Goal: Information Seeking & Learning: Learn about a topic

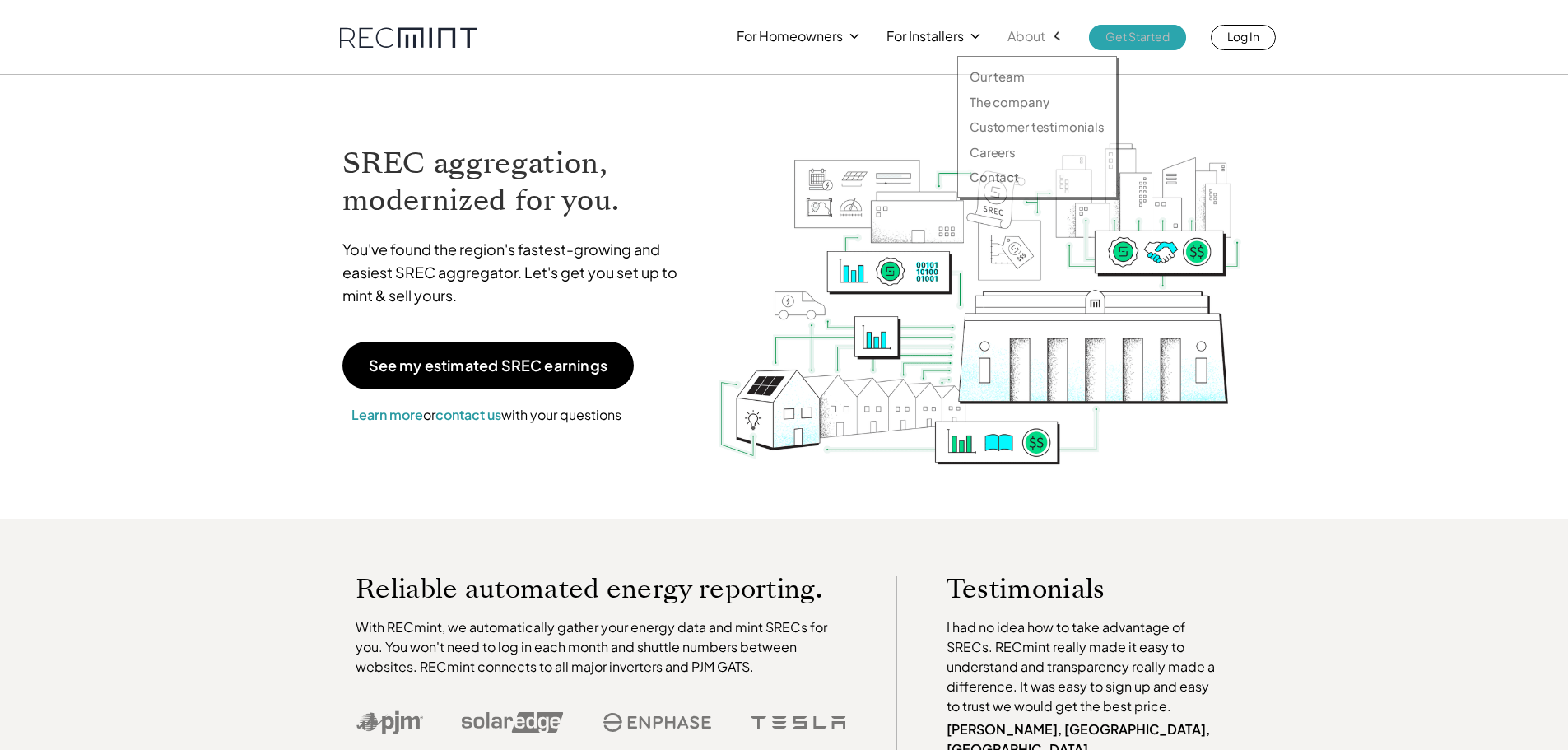
click at [1056, 33] on icon at bounding box center [1058, 37] width 17 height 17
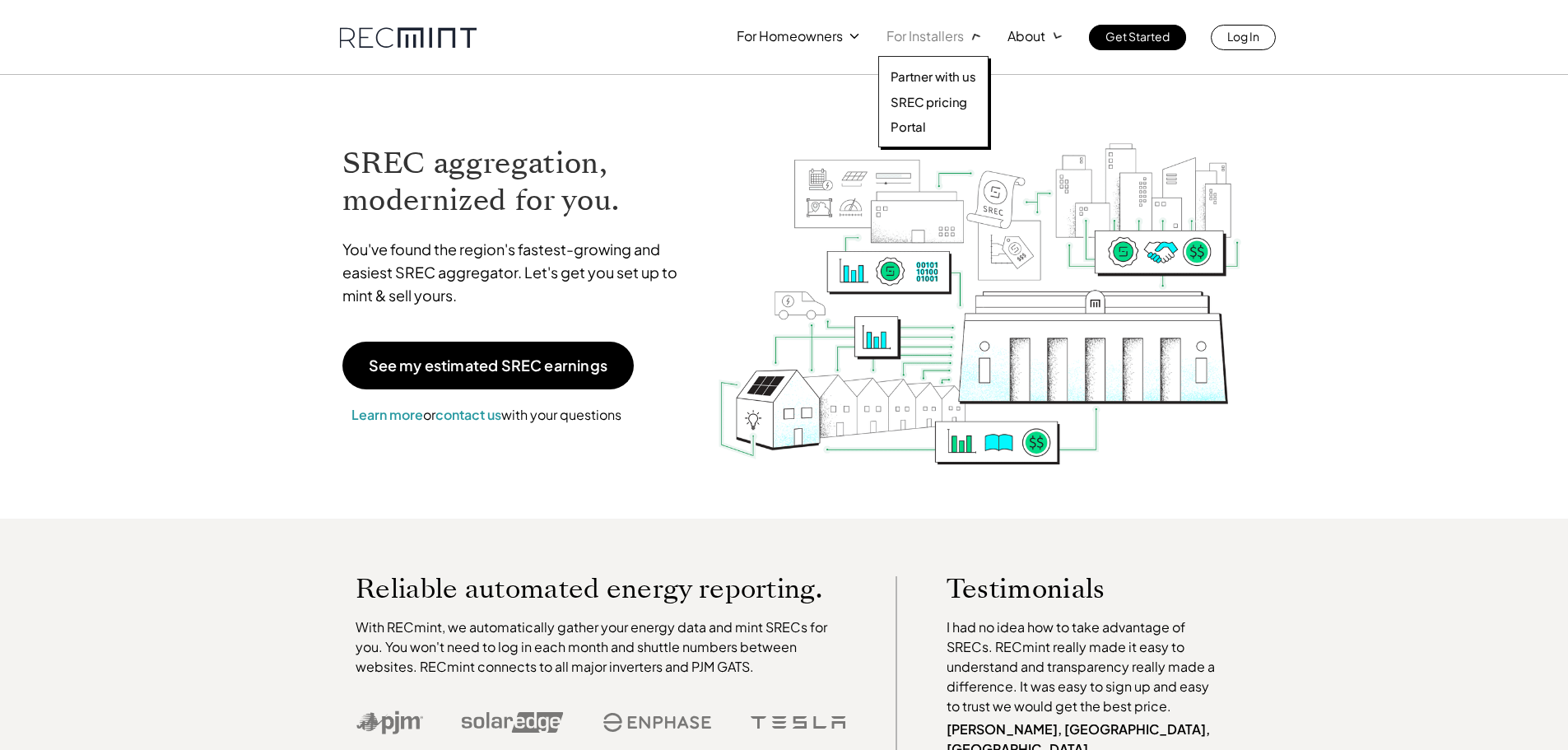
click at [949, 32] on p "For Installers" at bounding box center [925, 37] width 77 height 23
click at [945, 102] on p "SREC pricing" at bounding box center [928, 101] width 76 height 16
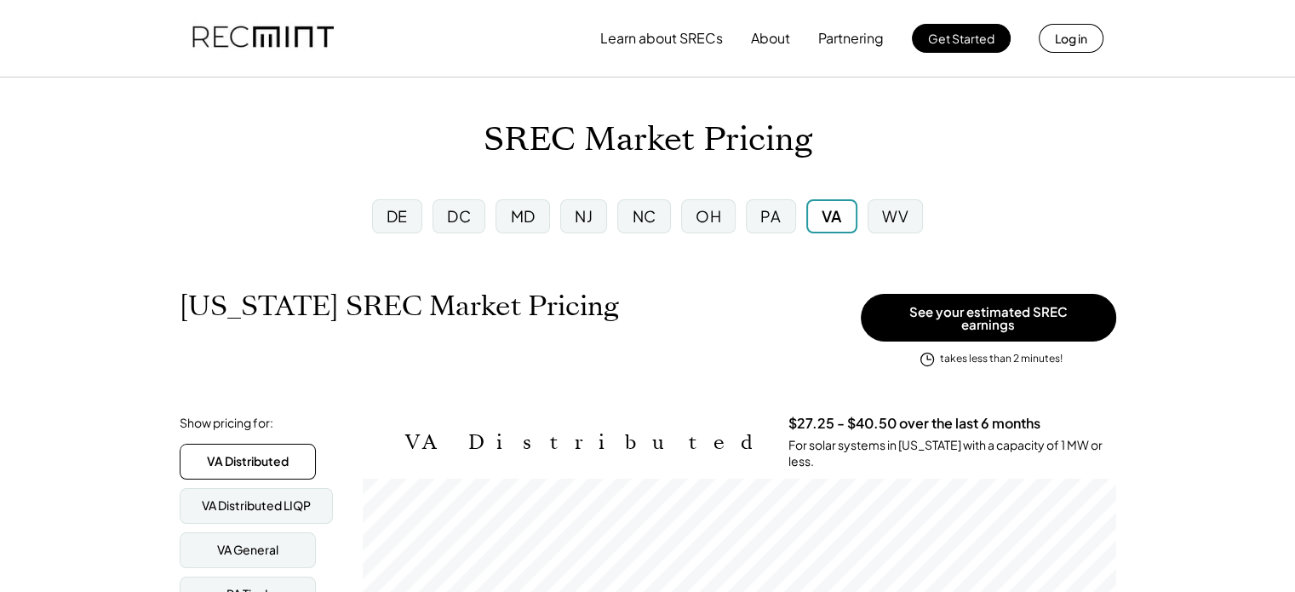
click at [785, 226] on div "PA" at bounding box center [770, 216] width 49 height 34
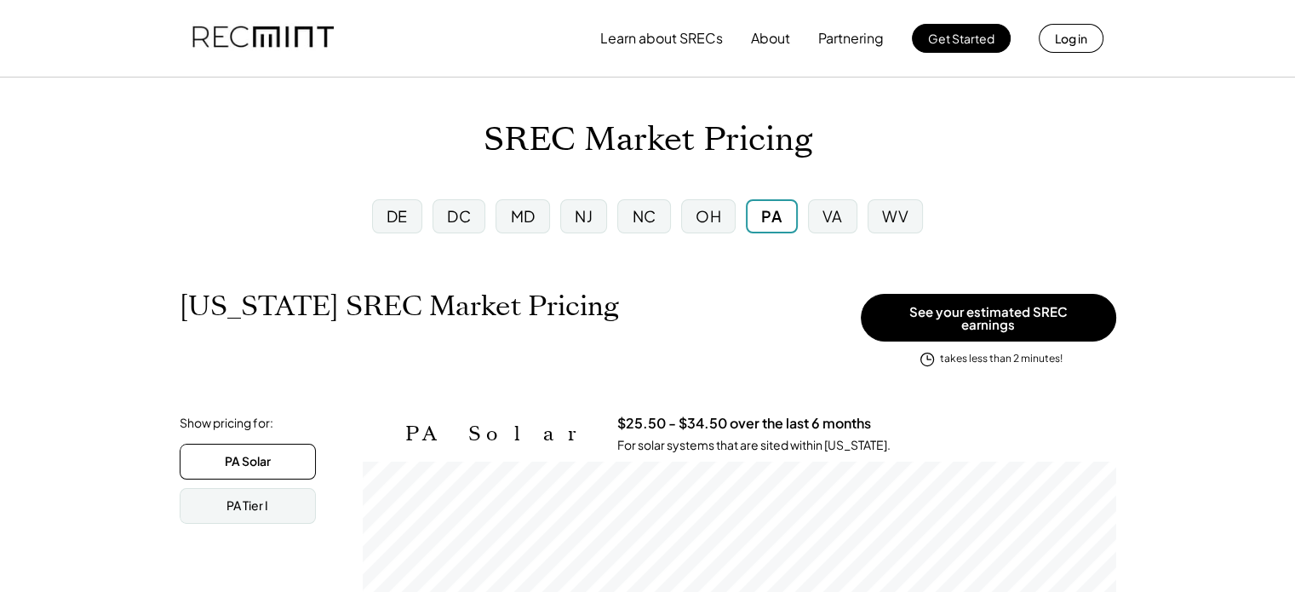
click at [516, 221] on div "MD" at bounding box center [523, 215] width 25 height 21
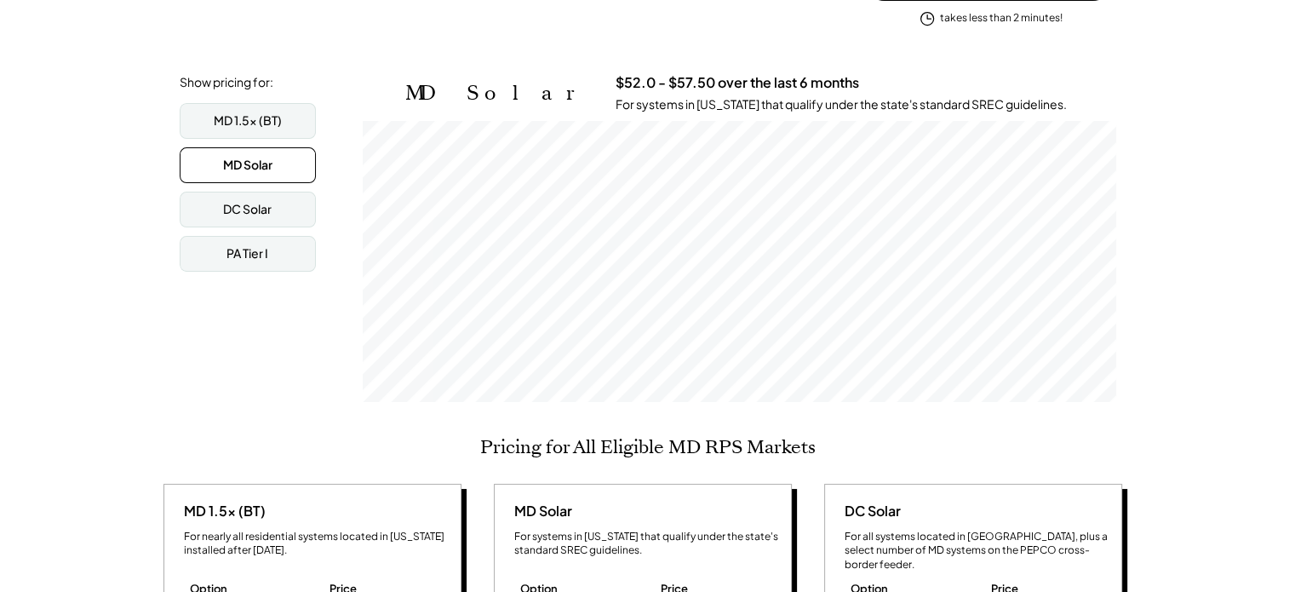
scroll to position [280, 753]
click at [255, 112] on div "MD 1.5x (BT)" at bounding box center [248, 120] width 68 height 17
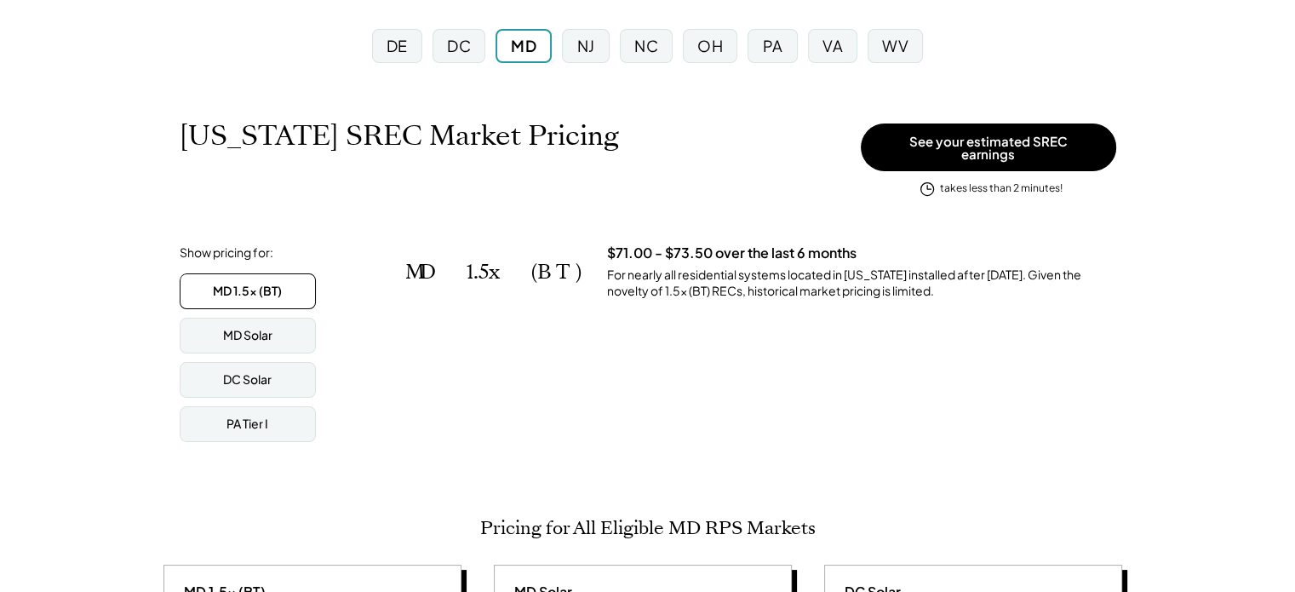
scroll to position [0, 0]
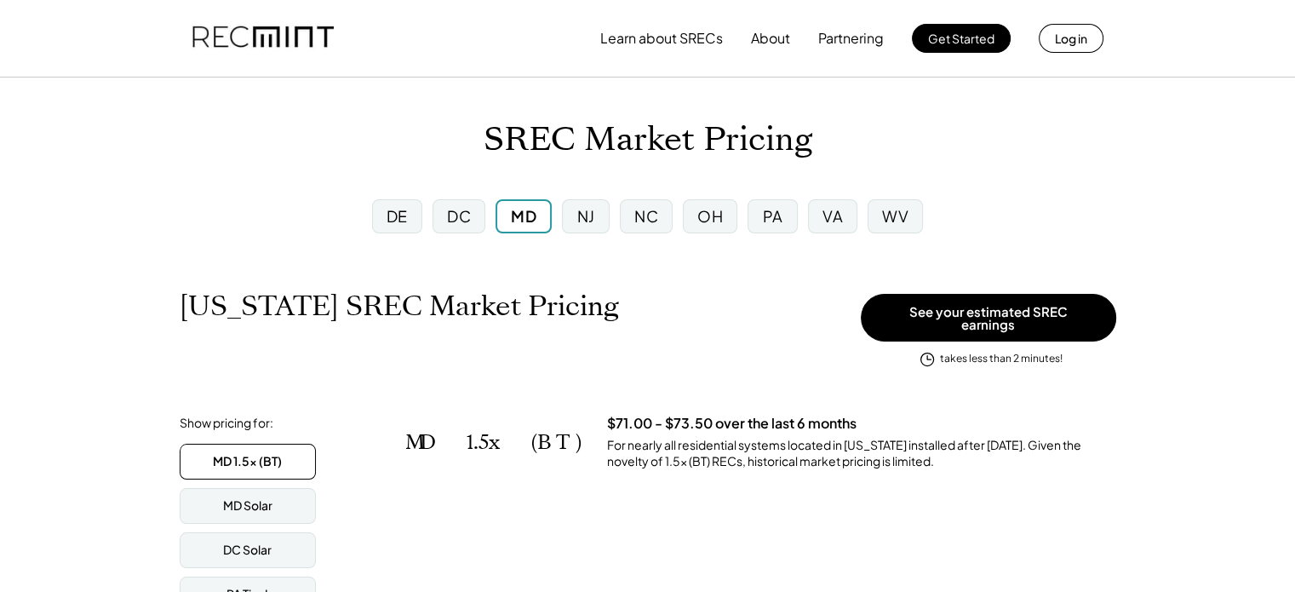
click at [467, 212] on div "DC" at bounding box center [459, 215] width 24 height 21
